Goal: Connect with others: Connect with others

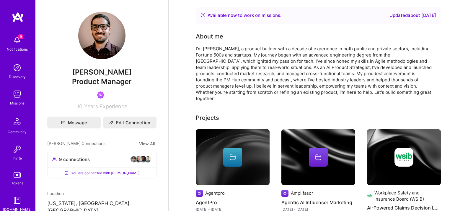
click at [19, 41] on img at bounding box center [17, 40] width 12 height 12
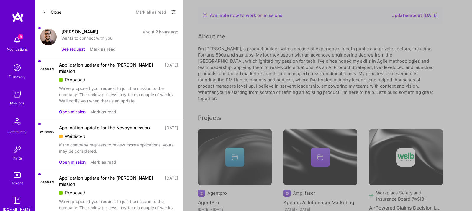
click at [94, 37] on div "Wants to connect with you" at bounding box center [119, 38] width 117 height 6
click at [73, 46] on button "See request" at bounding box center [73, 49] width 24 height 6
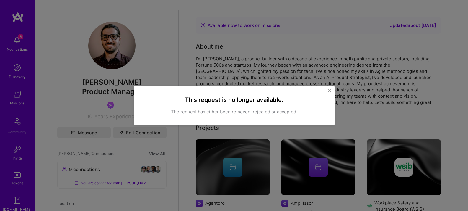
click at [329, 90] on img "Close" at bounding box center [329, 90] width 3 height 3
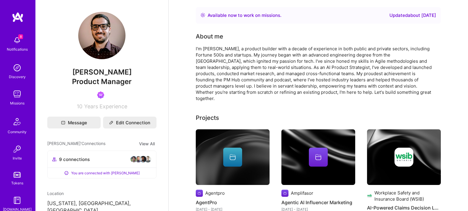
click at [135, 160] on img at bounding box center [138, 158] width 7 height 7
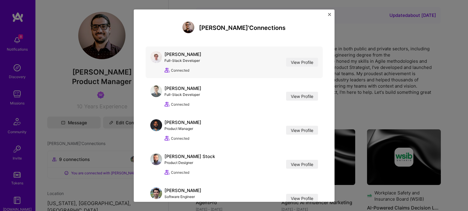
click at [183, 54] on div "[PERSON_NAME]" at bounding box center [182, 54] width 37 height 6
click at [301, 61] on link "View Profile" at bounding box center [302, 62] width 32 height 9
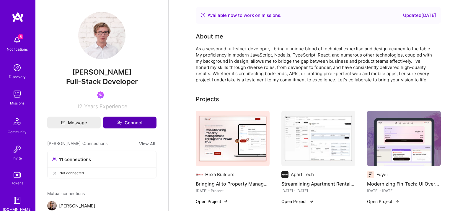
click at [123, 123] on button "Connect" at bounding box center [129, 122] width 53 height 12
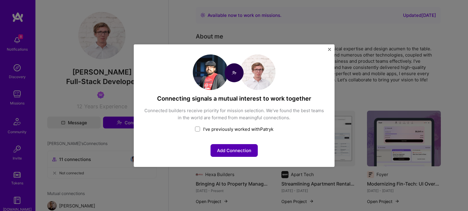
click at [233, 150] on button "Add Connection" at bounding box center [234, 150] width 47 height 13
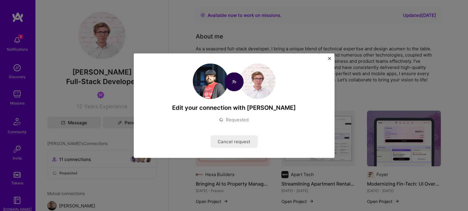
click at [330, 58] on img "Close" at bounding box center [329, 58] width 3 height 3
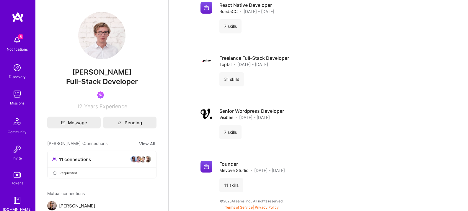
scroll to position [1095, 0]
click at [12, 41] on img at bounding box center [17, 40] width 12 height 12
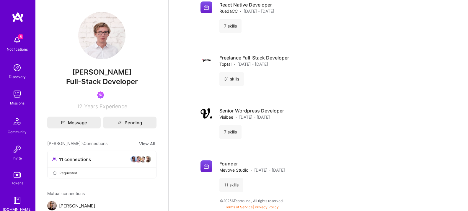
click at [144, 162] on img at bounding box center [147, 158] width 7 height 7
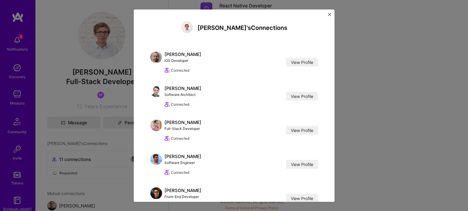
scroll to position [1093, 0]
click at [330, 15] on img "Close" at bounding box center [329, 14] width 3 height 3
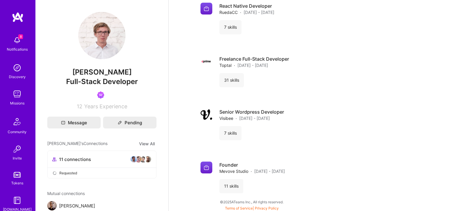
click at [21, 52] on div "Notifications" at bounding box center [17, 49] width 21 height 6
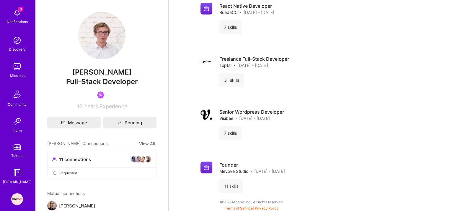
scroll to position [74, 0]
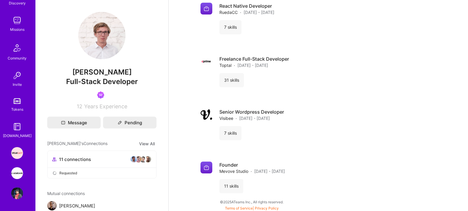
click at [17, 176] on img at bounding box center [17, 173] width 12 height 12
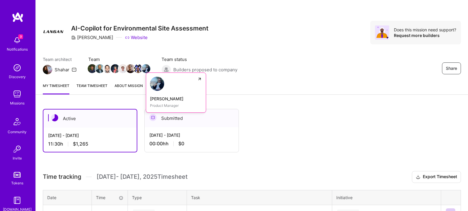
click at [200, 80] on icon at bounding box center [199, 78] width 5 height 5
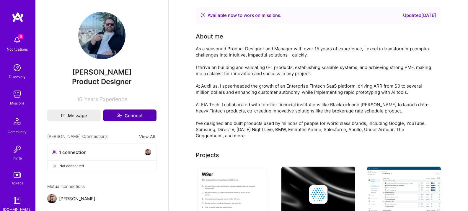
click at [125, 113] on button "Connect" at bounding box center [129, 115] width 53 height 12
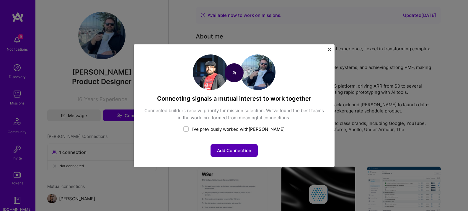
click at [223, 148] on button "Add Connection" at bounding box center [234, 150] width 47 height 13
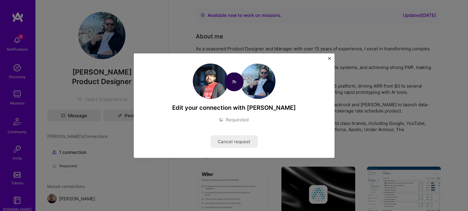
click at [332, 57] on div "Edit your connection with [PERSON_NAME] Requested Cancel request" at bounding box center [234, 105] width 201 height 104
click at [329, 59] on img "Close" at bounding box center [329, 58] width 3 height 3
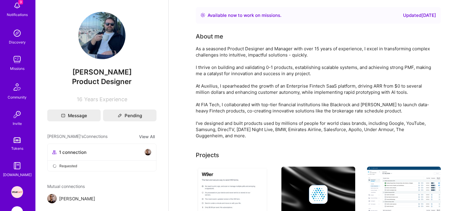
scroll to position [74, 0]
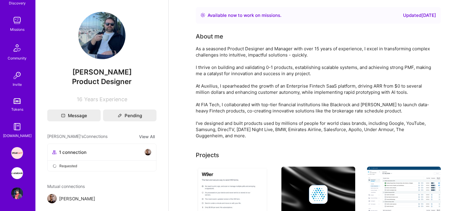
click at [19, 172] on img at bounding box center [17, 173] width 12 height 12
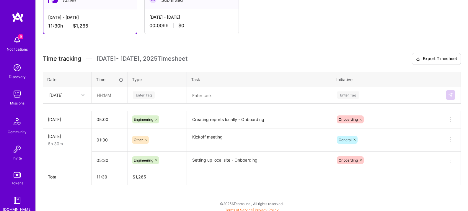
scroll to position [121, 0]
